Goal: Task Accomplishment & Management: Manage account settings

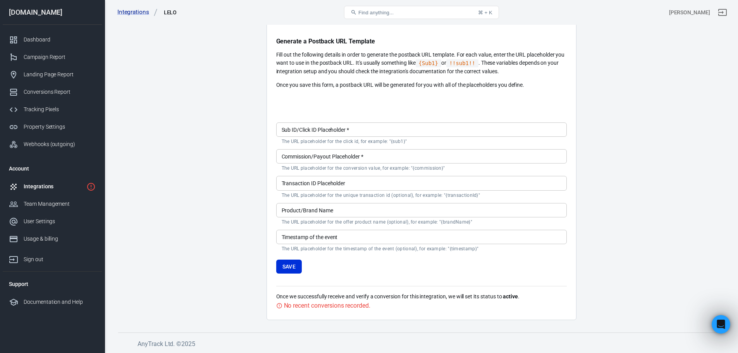
click at [74, 184] on div "Integrations" at bounding box center [54, 187] width 60 height 8
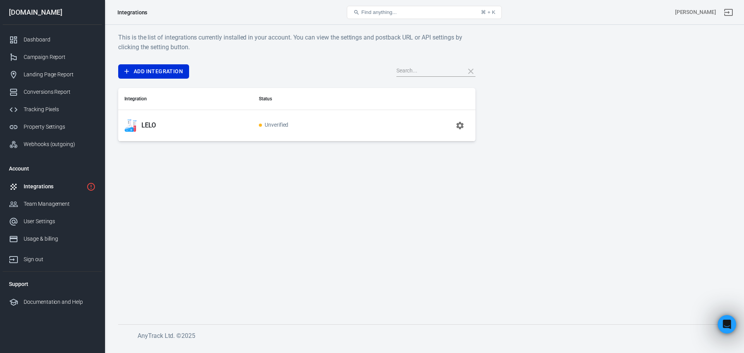
click at [283, 126] on span "Unverified" at bounding box center [274, 125] width 30 height 7
click at [141, 126] on div "LELO" at bounding box center [185, 125] width 122 height 12
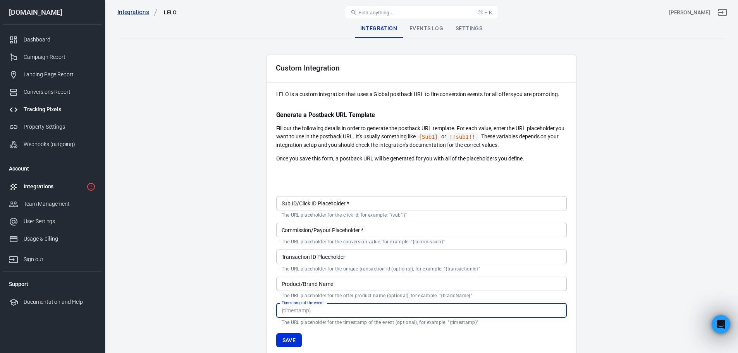
click at [46, 107] on div "Tracking Pixels" at bounding box center [60, 109] width 72 height 8
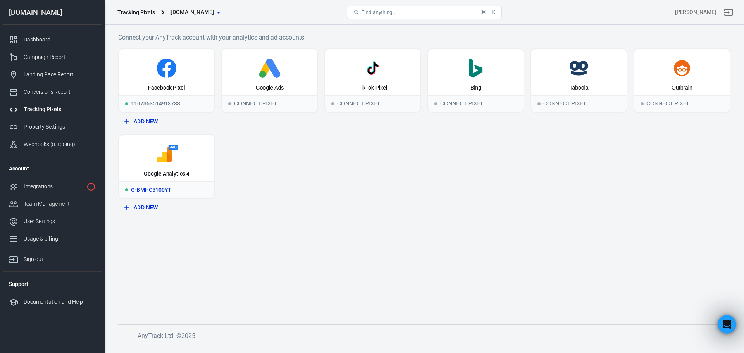
click at [172, 188] on div "G-BMHC5100YT" at bounding box center [166, 189] width 95 height 17
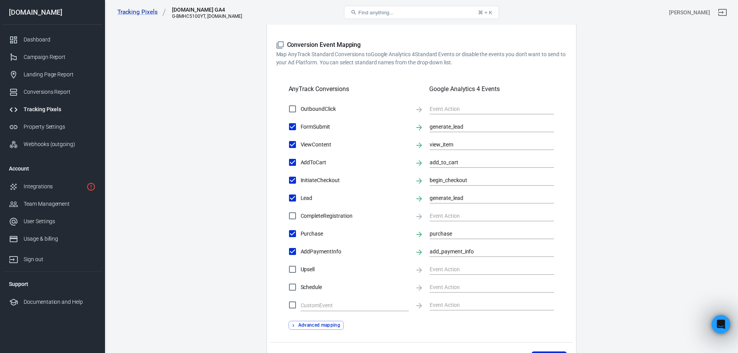
scroll to position [302, 0]
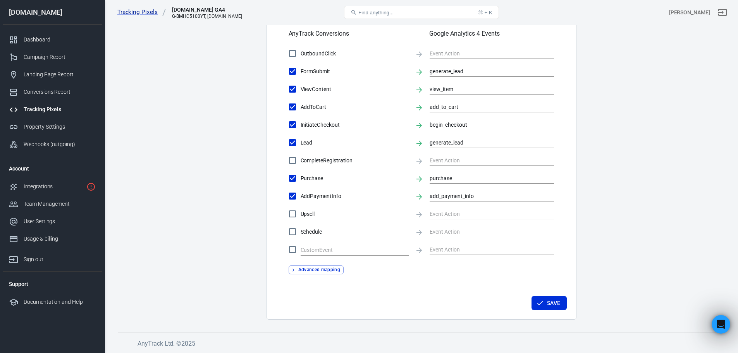
click at [102, 184] on nav "lelo.com Dashboard Campaign Report Landing Page Report Conversions Report Track…" at bounding box center [52, 176] width 105 height 353
click at [72, 190] on div "Integrations" at bounding box center [54, 187] width 60 height 8
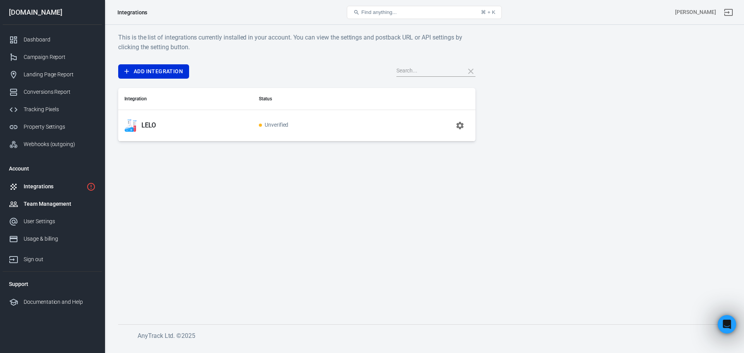
click at [68, 206] on div "Team Management" at bounding box center [60, 204] width 72 height 8
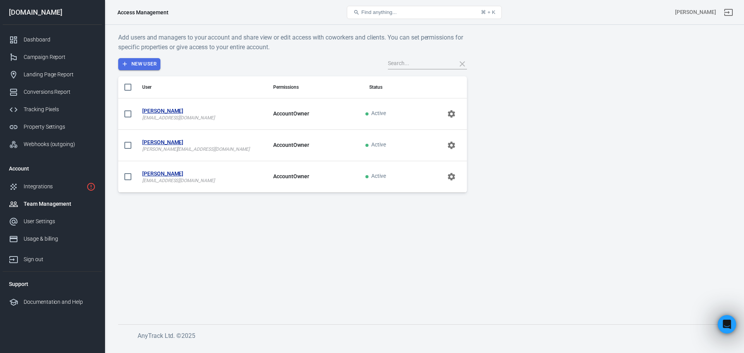
click at [138, 60] on button "New User" at bounding box center [139, 64] width 42 height 12
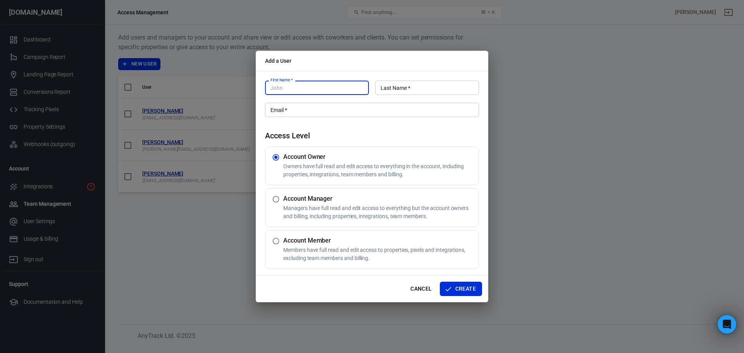
click at [328, 85] on input "First Name   *" at bounding box center [317, 88] width 104 height 14
type input "Nikola"
type input "Duždević"
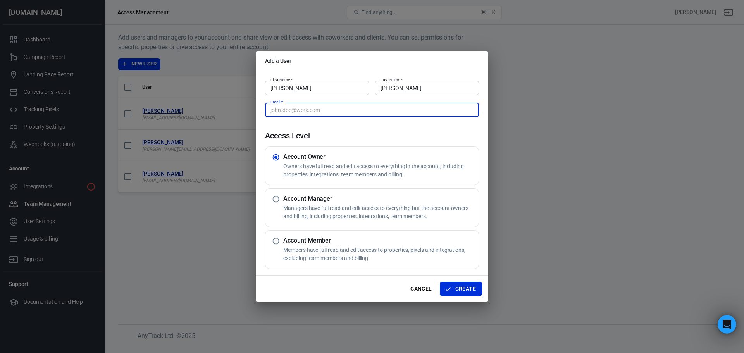
click at [305, 111] on input "Email   *" at bounding box center [372, 110] width 214 height 14
click at [148, 250] on div "Add a User First Name   * Nikola First Name   * Last Name   * Duždević Last Nam…" at bounding box center [372, 176] width 744 height 353
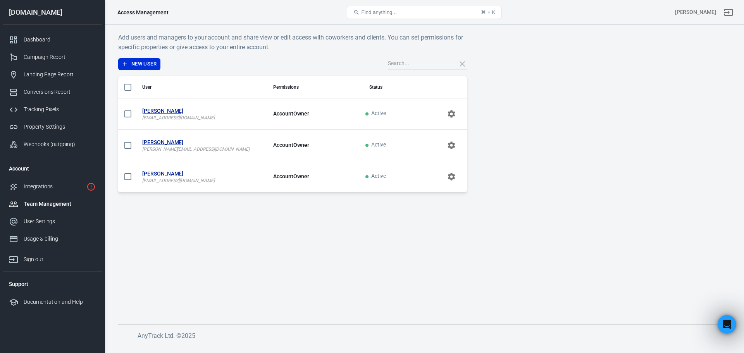
click at [413, 64] on input "text" at bounding box center [419, 64] width 62 height 10
click at [145, 65] on button "New User" at bounding box center [139, 64] width 42 height 12
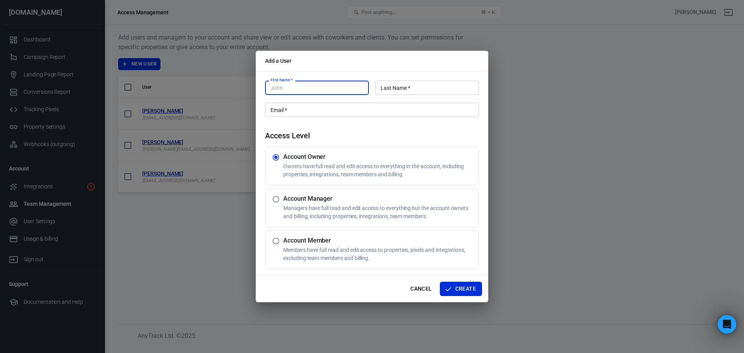
click at [322, 90] on input "First Name   *" at bounding box center [317, 88] width 104 height 14
type input "Nikola"
type input "Duždević"
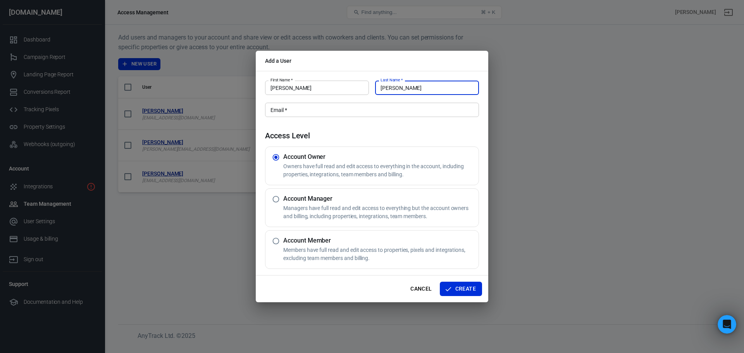
click at [405, 90] on input "Duždević" at bounding box center [427, 88] width 104 height 14
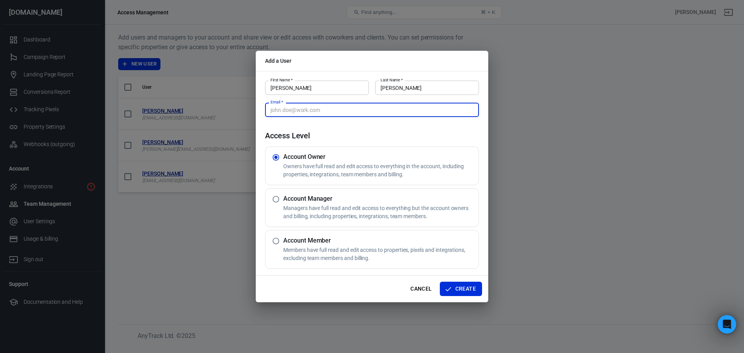
click at [355, 108] on input "Email   *" at bounding box center [372, 110] width 214 height 14
type input "nikola.duzdevic@gmail.com"
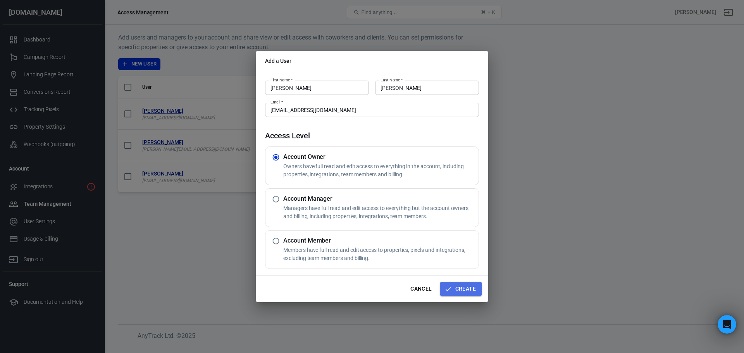
click at [473, 291] on button "Create" at bounding box center [461, 289] width 42 height 14
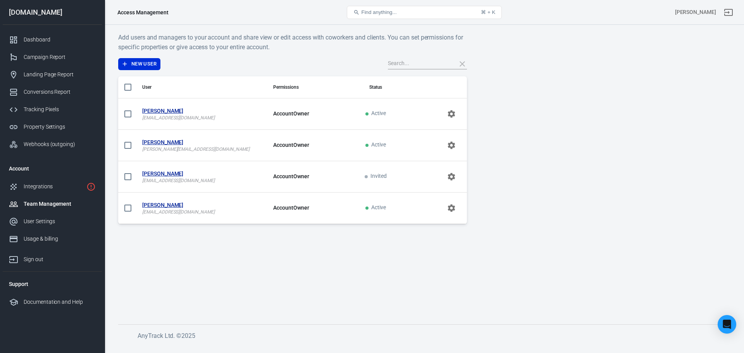
click at [130, 176] on input "scrollable content" at bounding box center [128, 177] width 16 height 16
checkbox input "true"
click at [196, 64] on button "1 selected" at bounding box center [186, 64] width 44 height 12
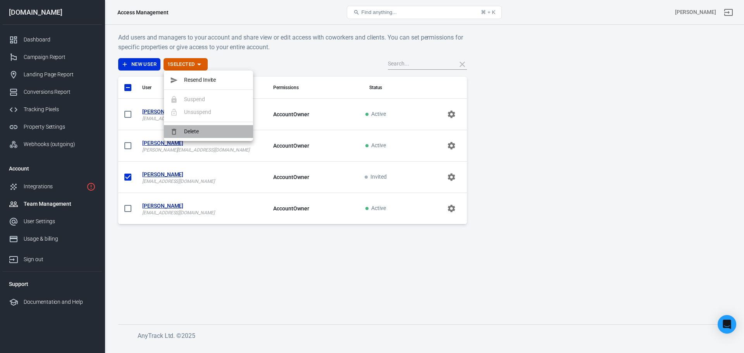
click at [195, 133] on span "Delete" at bounding box center [215, 131] width 63 height 8
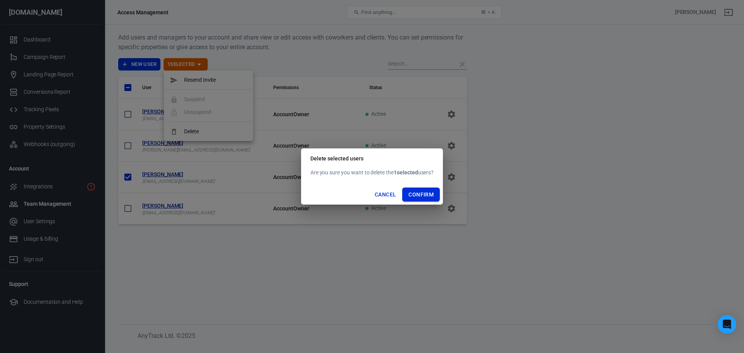
click at [423, 198] on button "Confirm" at bounding box center [421, 195] width 38 height 14
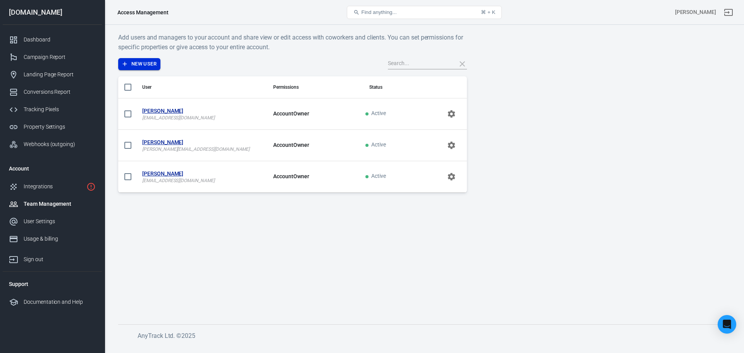
click at [139, 65] on button "New User" at bounding box center [139, 64] width 42 height 12
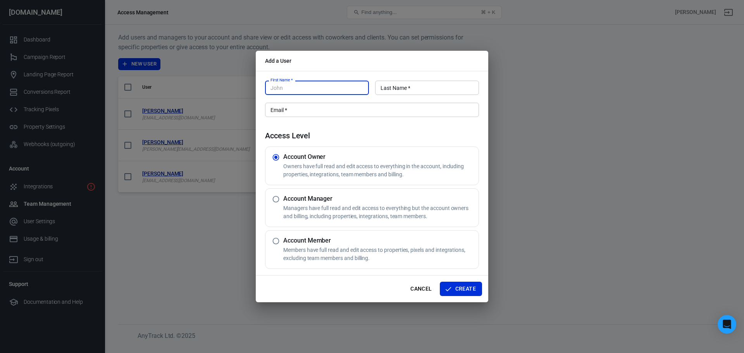
click at [325, 87] on input "First Name   *" at bounding box center [317, 88] width 104 height 14
type input "Nikola"
type input "Duždević"
click at [363, 120] on div "First Name   * Nikola First Name   * Last Name   * Duždević Last Name   * Email…" at bounding box center [372, 173] width 232 height 205
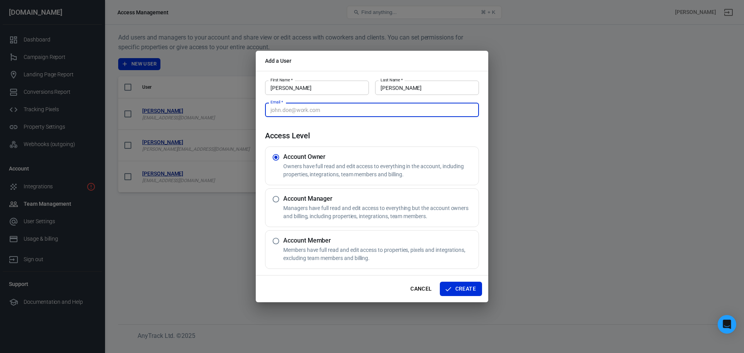
click at [362, 114] on input "Email   *" at bounding box center [372, 110] width 214 height 14
type input "nikola.duzdevic@lelo.com"
click at [461, 296] on div "Cancel Create" at bounding box center [372, 289] width 232 height 27
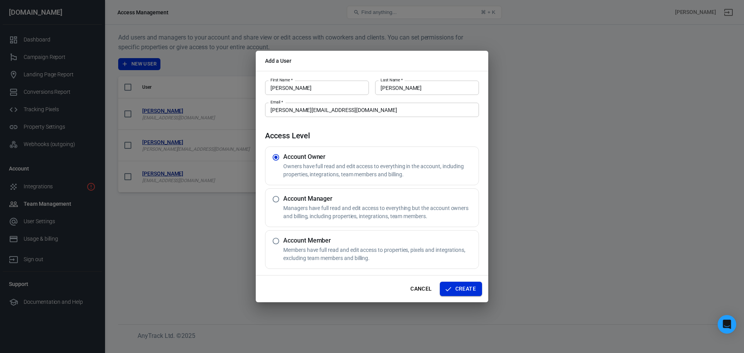
click at [462, 290] on button "Create" at bounding box center [461, 289] width 42 height 14
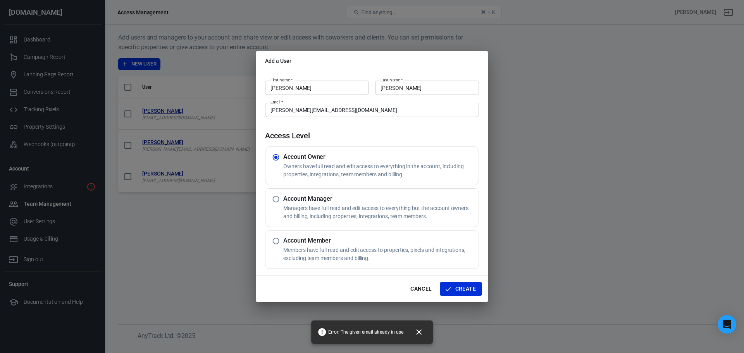
click at [587, 291] on div "Add a User First Name   * Nikola First Name   * Last Name   * Duždević Last Nam…" at bounding box center [372, 176] width 744 height 353
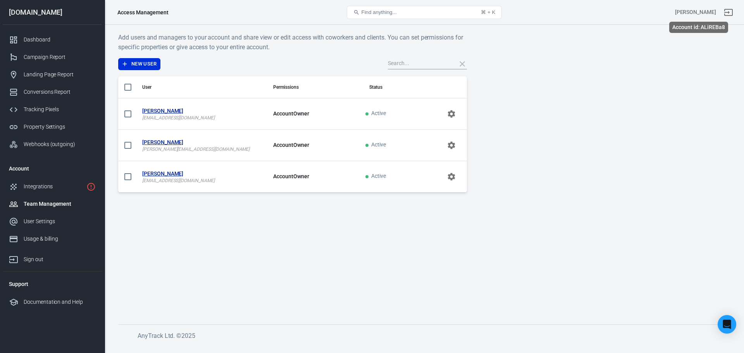
click at [711, 12] on div "[PERSON_NAME]" at bounding box center [695, 12] width 41 height 8
click at [62, 201] on div "Team Management" at bounding box center [60, 204] width 72 height 8
click at [48, 220] on div "User Settings" at bounding box center [60, 221] width 72 height 8
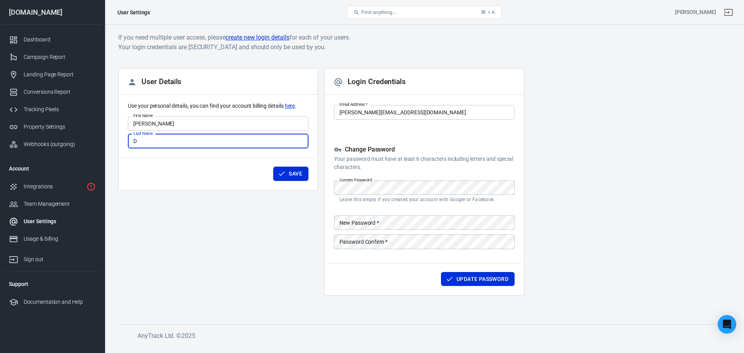
click at [159, 134] on input "D" at bounding box center [218, 141] width 181 height 14
click at [251, 243] on div "User Details Use your personal details, you can find your account billing detai…" at bounding box center [218, 185] width 200 height 234
click at [58, 241] on div "Usage & billing" at bounding box center [60, 239] width 72 height 8
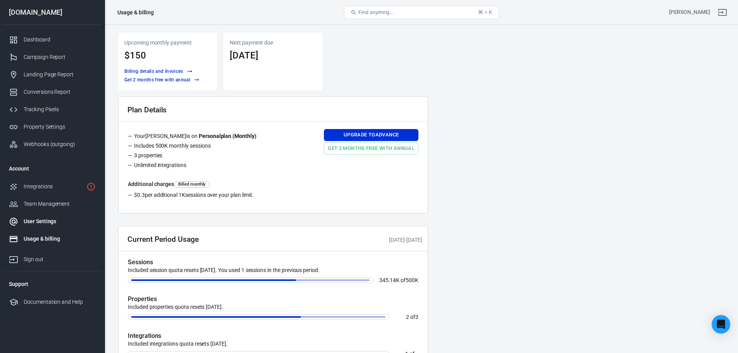
click at [47, 222] on div "User Settings" at bounding box center [60, 221] width 72 height 8
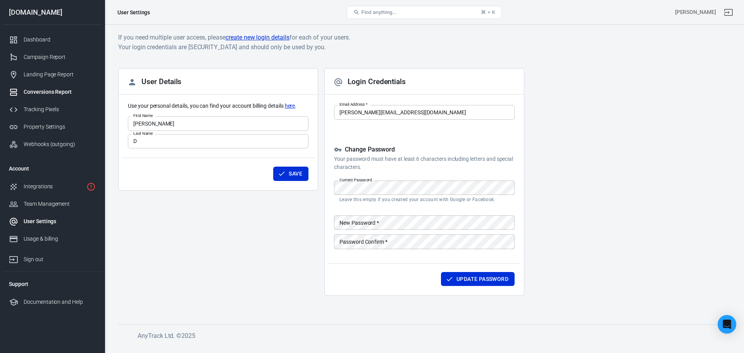
click at [42, 86] on link "Conversions Report" at bounding box center [52, 91] width 99 height 17
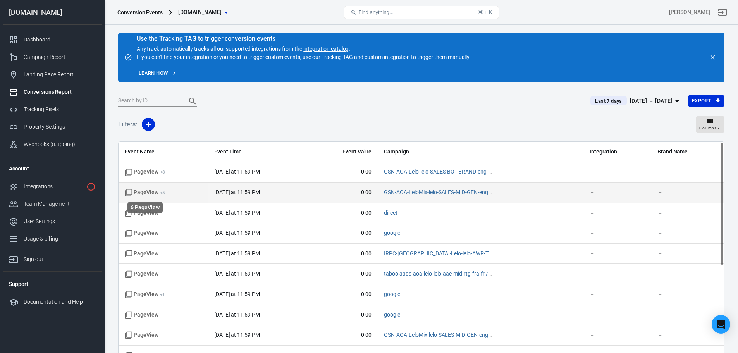
click at [127, 189] on icon "scrollable content" at bounding box center [129, 193] width 8 height 8
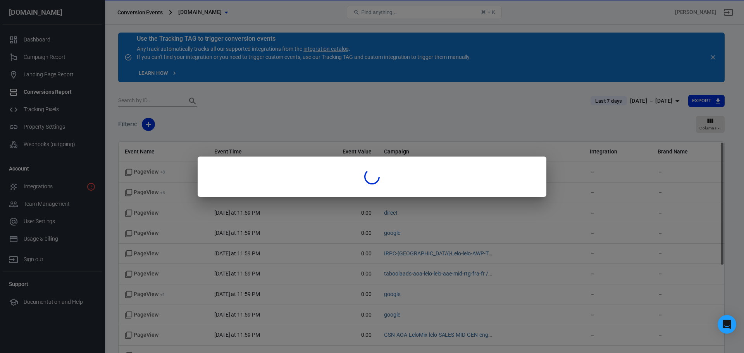
click at [130, 191] on div at bounding box center [372, 176] width 744 height 353
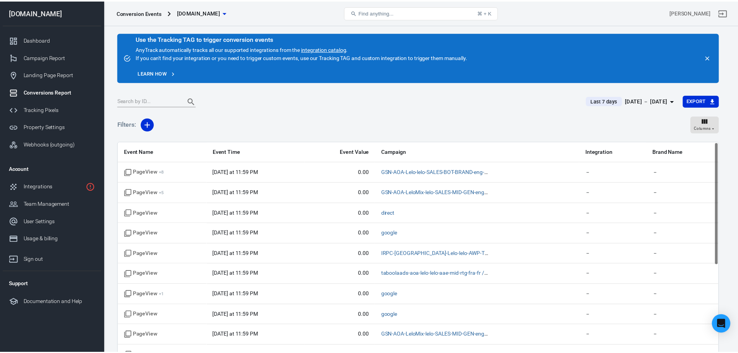
scroll to position [26, 0]
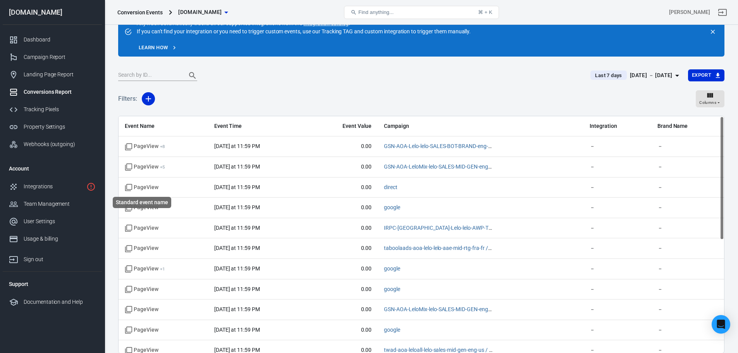
click at [130, 191] on icon "Standard event name" at bounding box center [128, 187] width 7 height 7
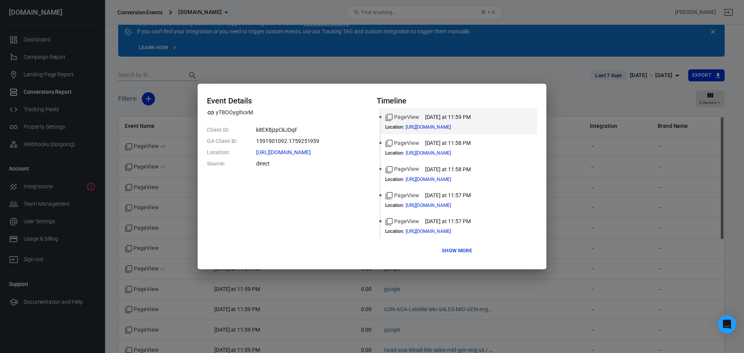
click at [150, 206] on div "Event Details yTBOOygIhcvM Client ID: k8EX8jzpCkJDqF GA Client ID: 1591901092.1…" at bounding box center [372, 176] width 744 height 353
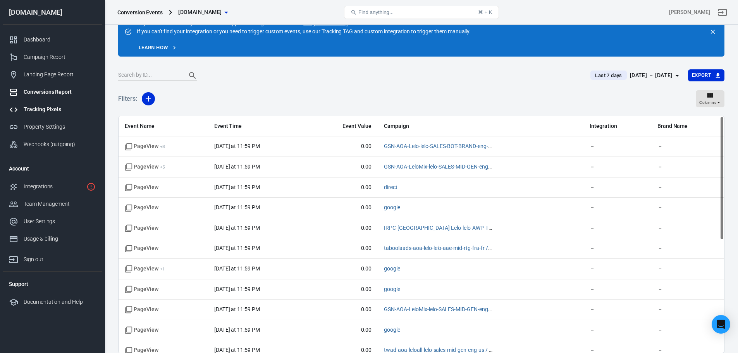
click at [46, 112] on div "Tracking Pixels" at bounding box center [60, 109] width 72 height 8
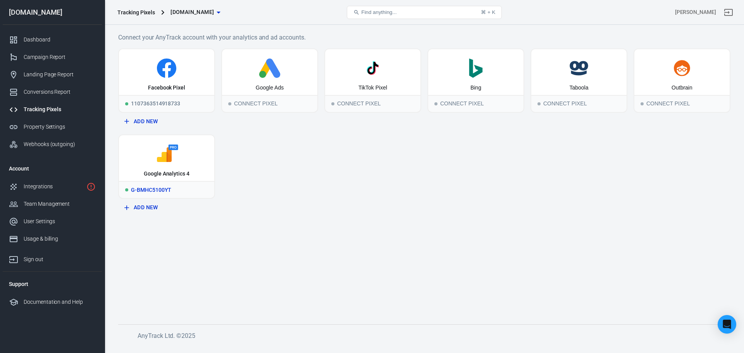
click at [189, 181] on div "Google Analytics 4" at bounding box center [166, 158] width 95 height 46
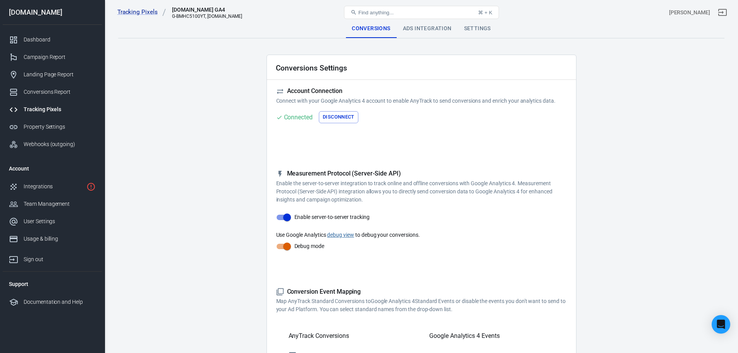
click at [184, 16] on div "G-BMHC5100YT, lelo.com" at bounding box center [207, 16] width 70 height 5
copy div "BMHC5100YT"
